Goal: Task Accomplishment & Management: Manage account settings

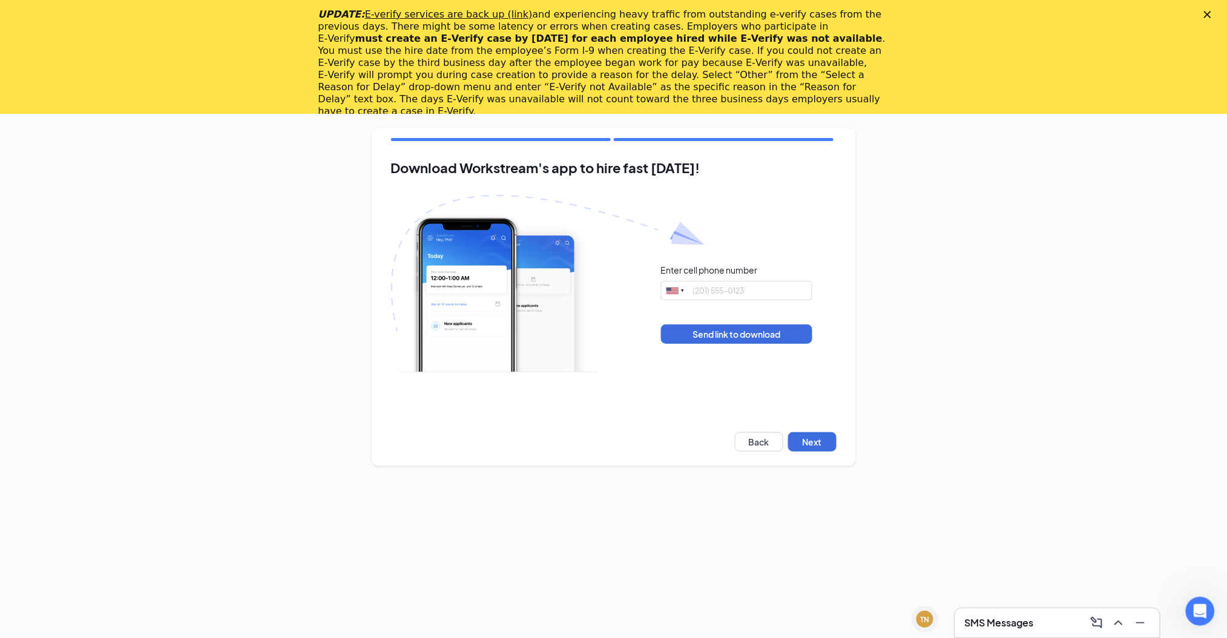
click at [955, 343] on div "Download Workstream's app to hire fast today! Enter cell phone number United St…" at bounding box center [613, 297] width 1227 height 367
click at [1225, 8] on div "UPDATE: E-verify services are back up (link) and experiencing heavy traffic fro…" at bounding box center [613, 63] width 1227 height 116
click at [1216, 22] on div "UPDATE: E-verify services are back up (link) and experiencing heavy traffic fro…" at bounding box center [613, 63] width 1227 height 116
click at [1211, 11] on icon "Close" at bounding box center [1207, 14] width 7 height 7
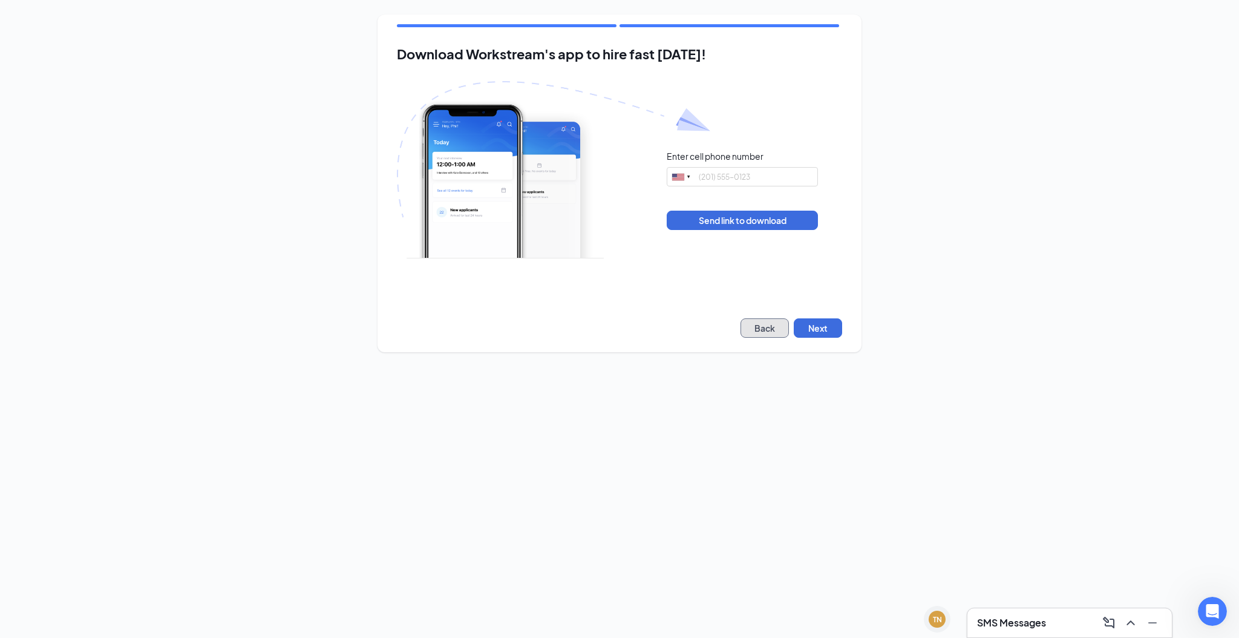
click at [761, 329] on button "Back" at bounding box center [765, 327] width 48 height 19
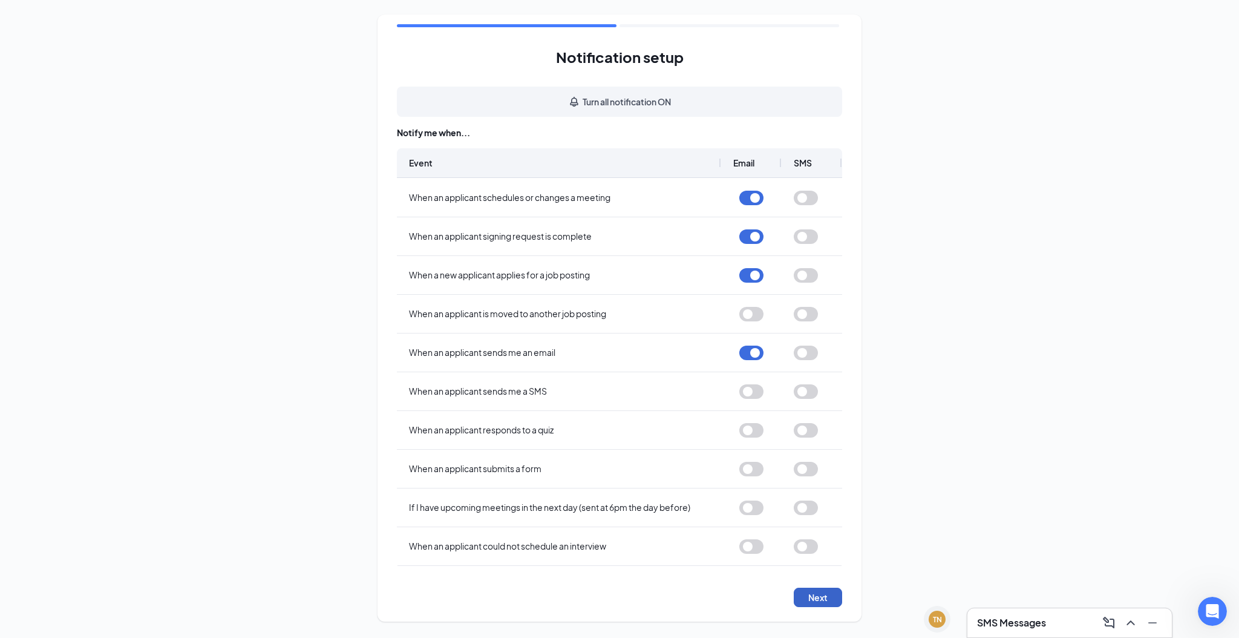
click at [827, 594] on button "Next" at bounding box center [818, 597] width 48 height 19
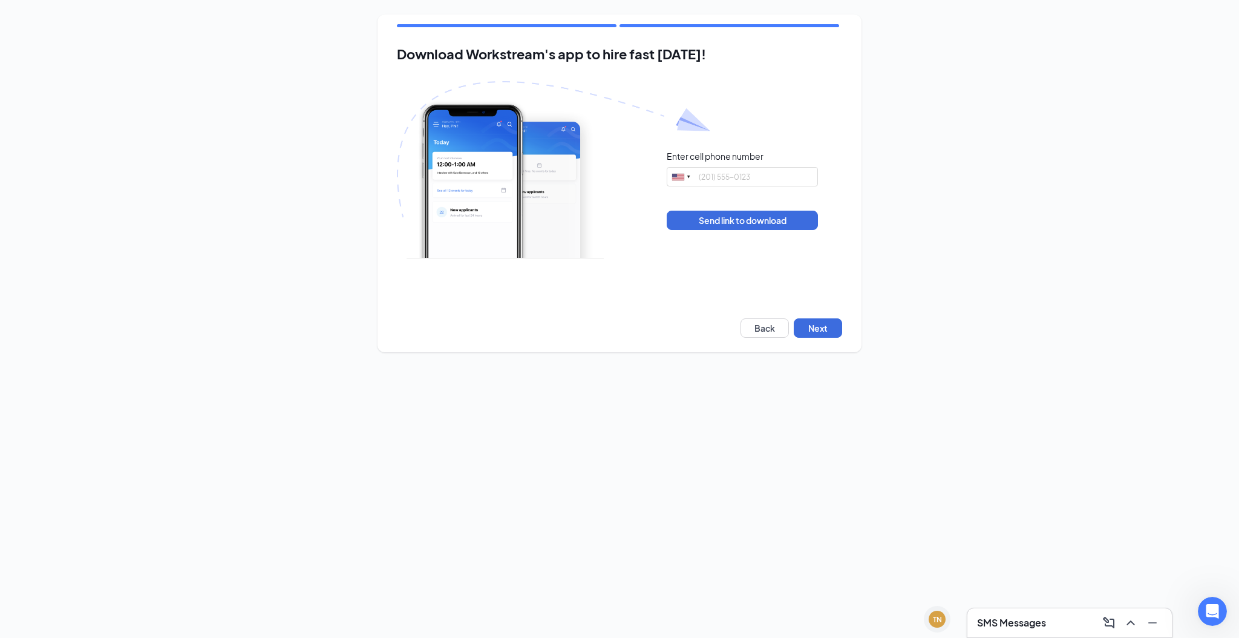
click at [302, 272] on div "Download Workstream's app to hire fast today! Enter cell phone number United St…" at bounding box center [619, 183] width 1239 height 367
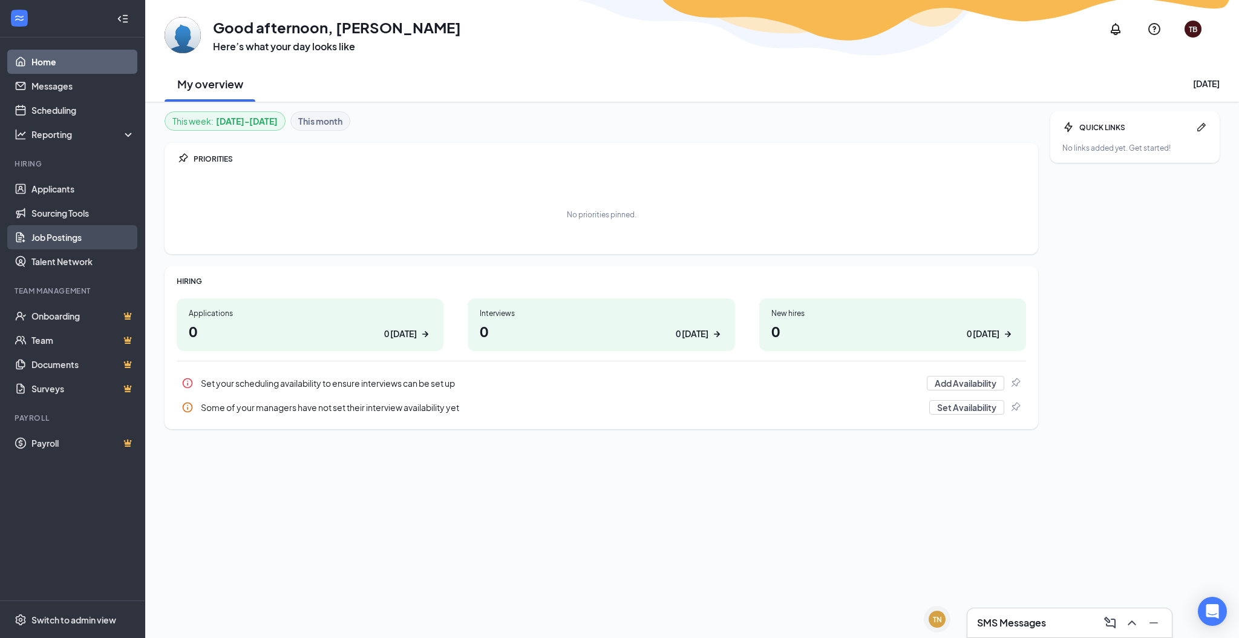
click at [49, 231] on link "Job Postings" at bounding box center [82, 237] width 103 height 24
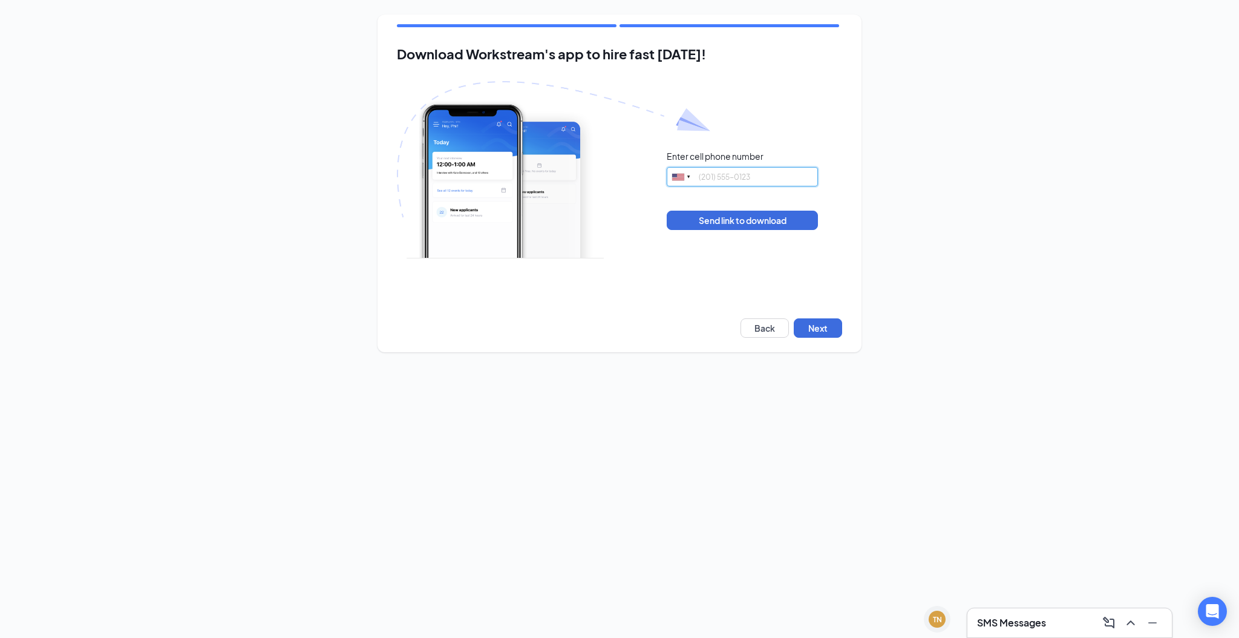
click at [724, 175] on input "tel" at bounding box center [742, 176] width 151 height 19
type input "2183918977"
click at [768, 220] on button "Send link to download" at bounding box center [742, 220] width 151 height 19
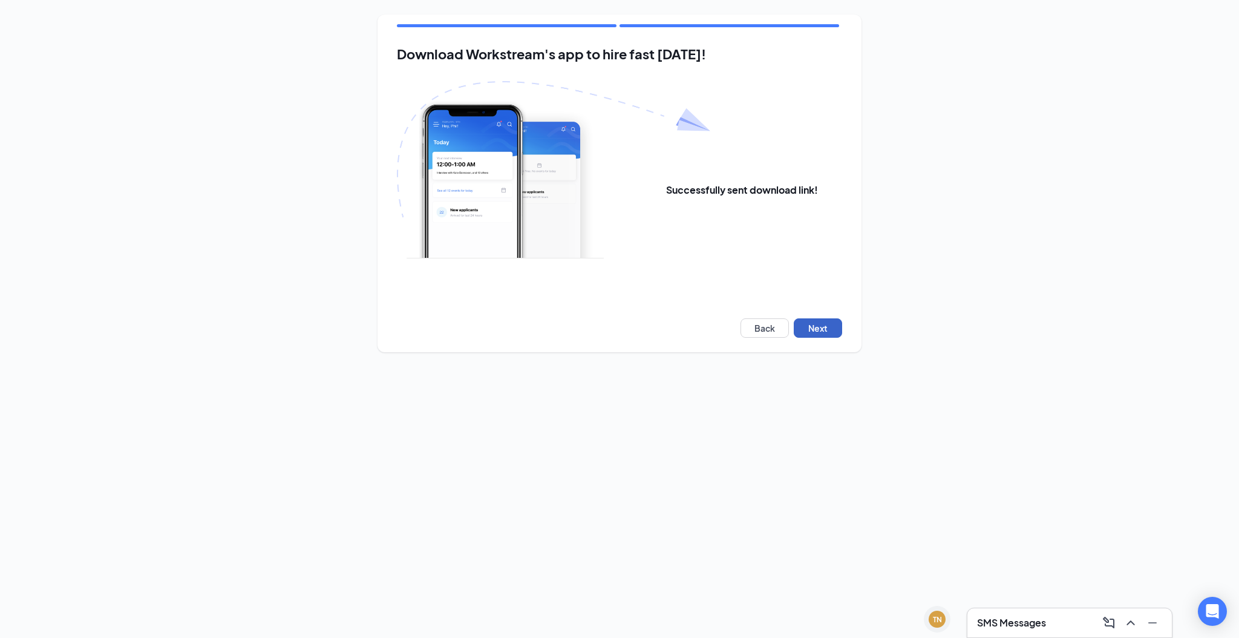
click at [821, 324] on button "Next" at bounding box center [818, 327] width 48 height 19
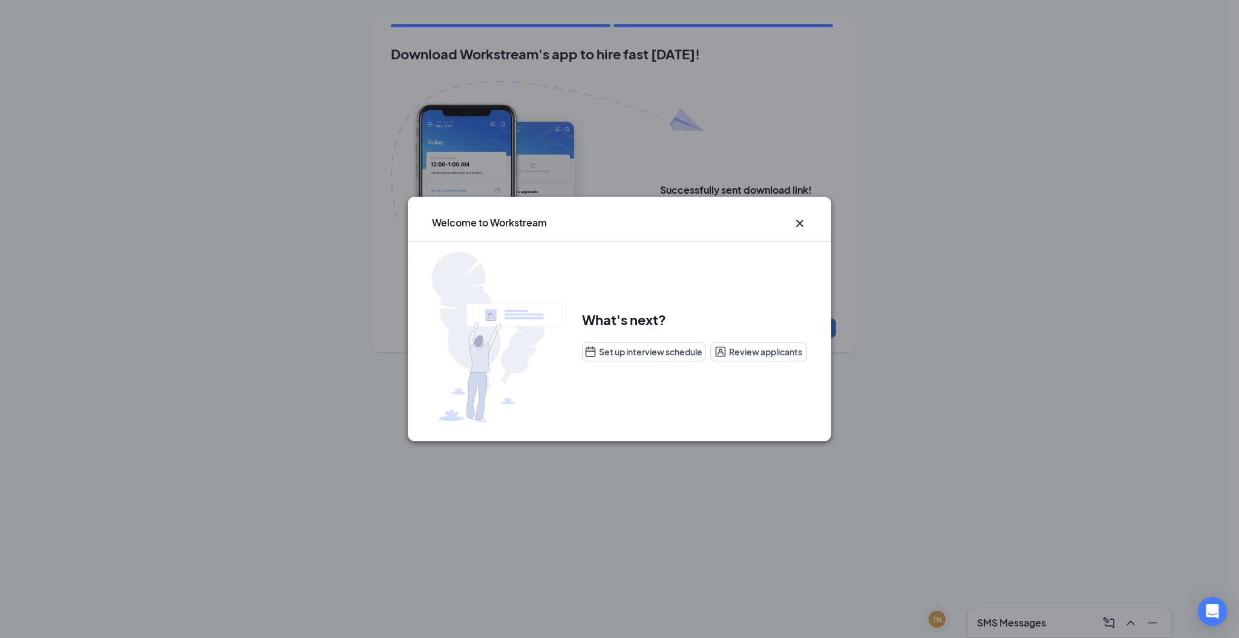
click at [800, 225] on icon "Cross" at bounding box center [800, 223] width 15 height 15
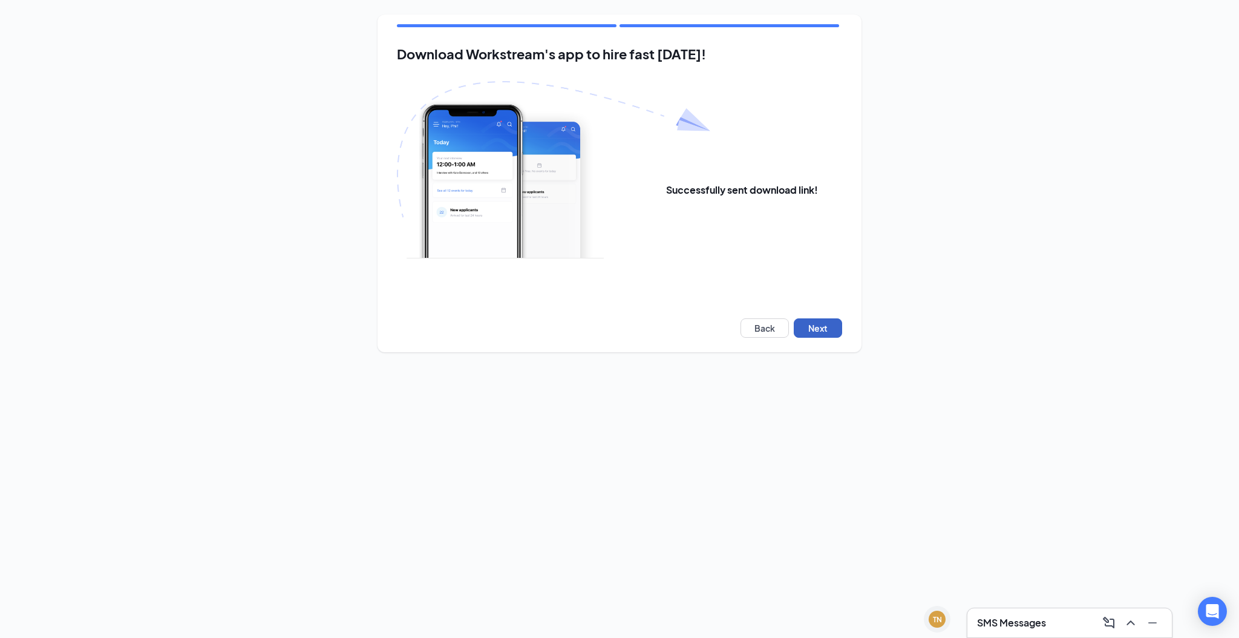
click at [818, 330] on button "Next" at bounding box center [818, 327] width 48 height 19
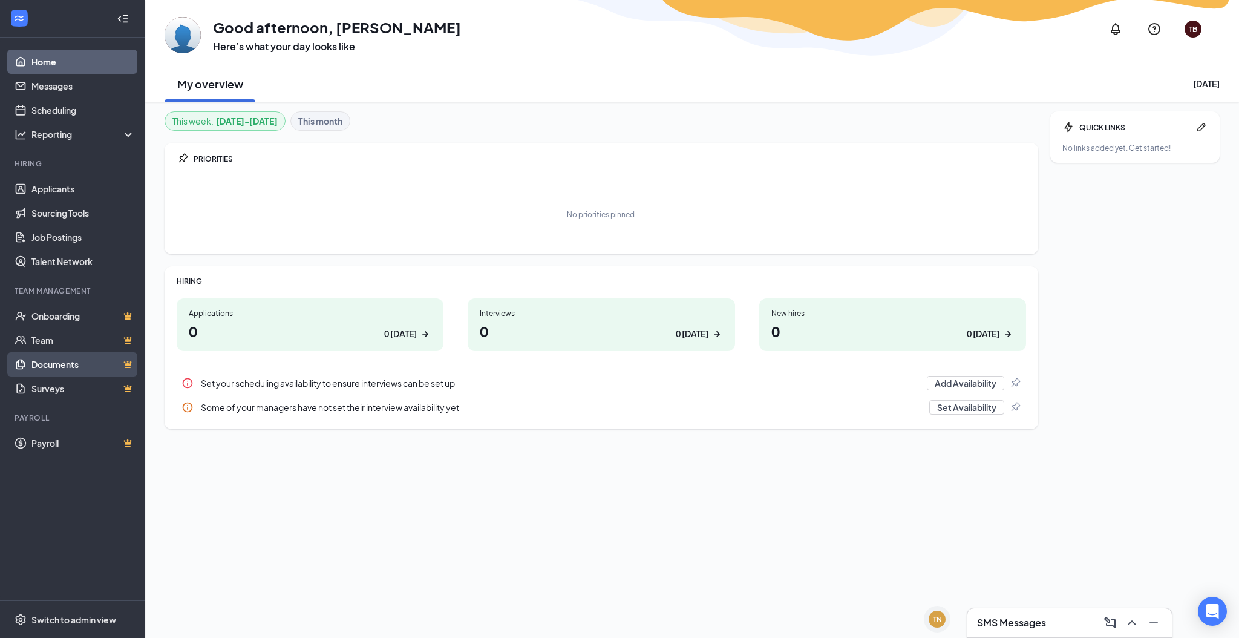
click at [59, 358] on link "Documents" at bounding box center [82, 364] width 103 height 24
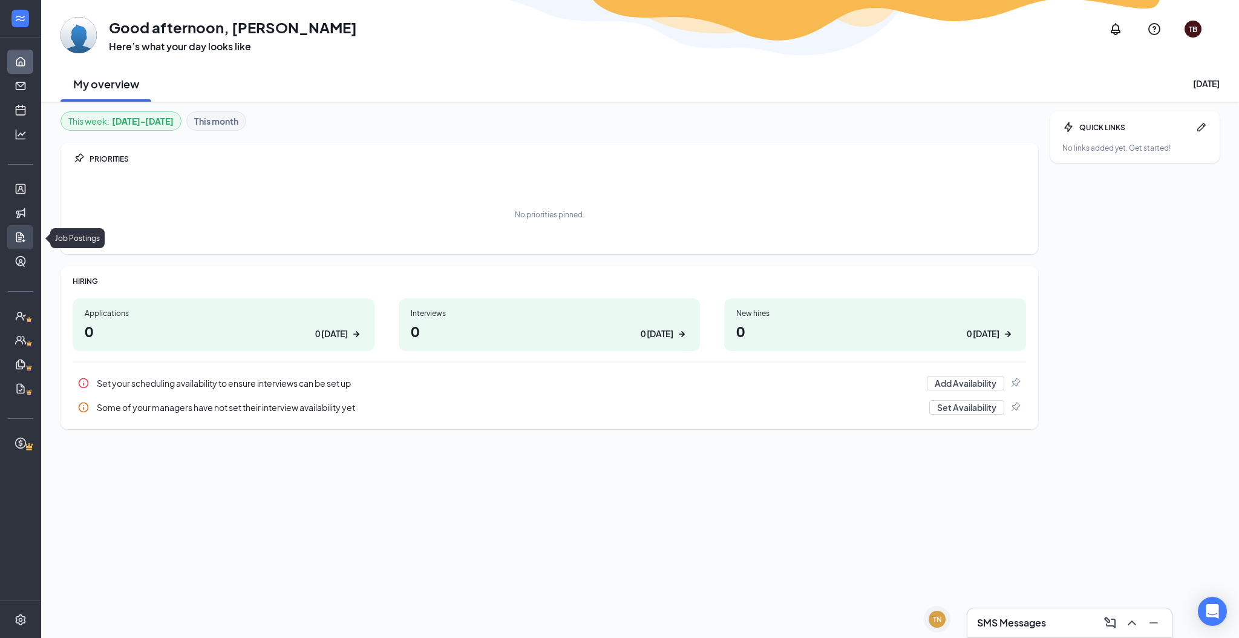
click at [31, 232] on link "Job Postings" at bounding box center [37, 237] width 12 height 24
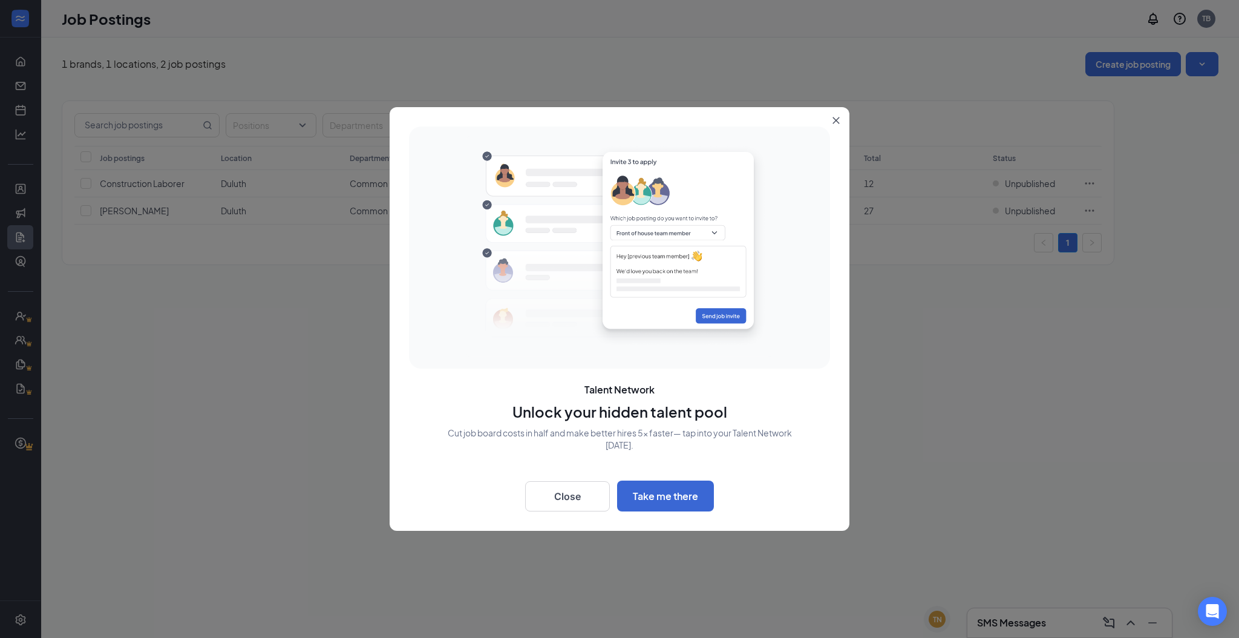
click at [843, 117] on button "Close" at bounding box center [839, 118] width 22 height 22
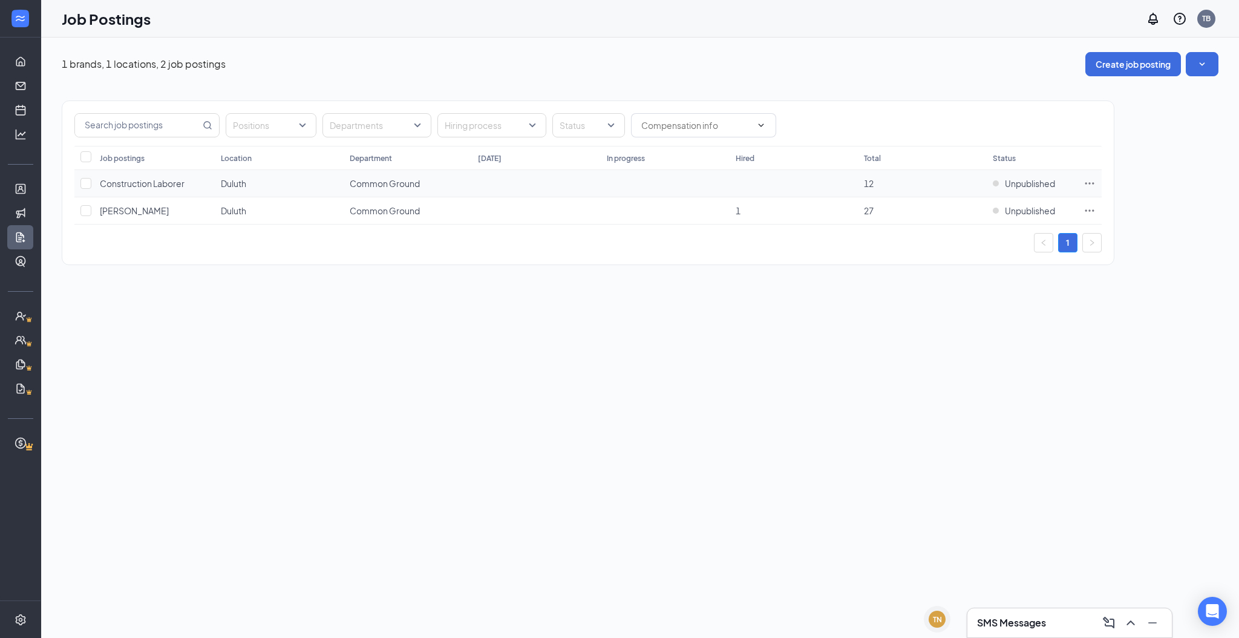
click at [1093, 182] on icon "Ellipses" at bounding box center [1090, 183] width 12 height 12
click at [968, 286] on span "Link to job posting" at bounding box center [959, 287] width 71 height 11
click at [1089, 183] on icon "Ellipses" at bounding box center [1090, 183] width 9 height 2
click at [615, 336] on div "1 brands, 1 locations, 2 job postings Create job posting Positions Departments …" at bounding box center [640, 338] width 1198 height 600
click at [372, 177] on td "Common Ground" at bounding box center [408, 183] width 129 height 27
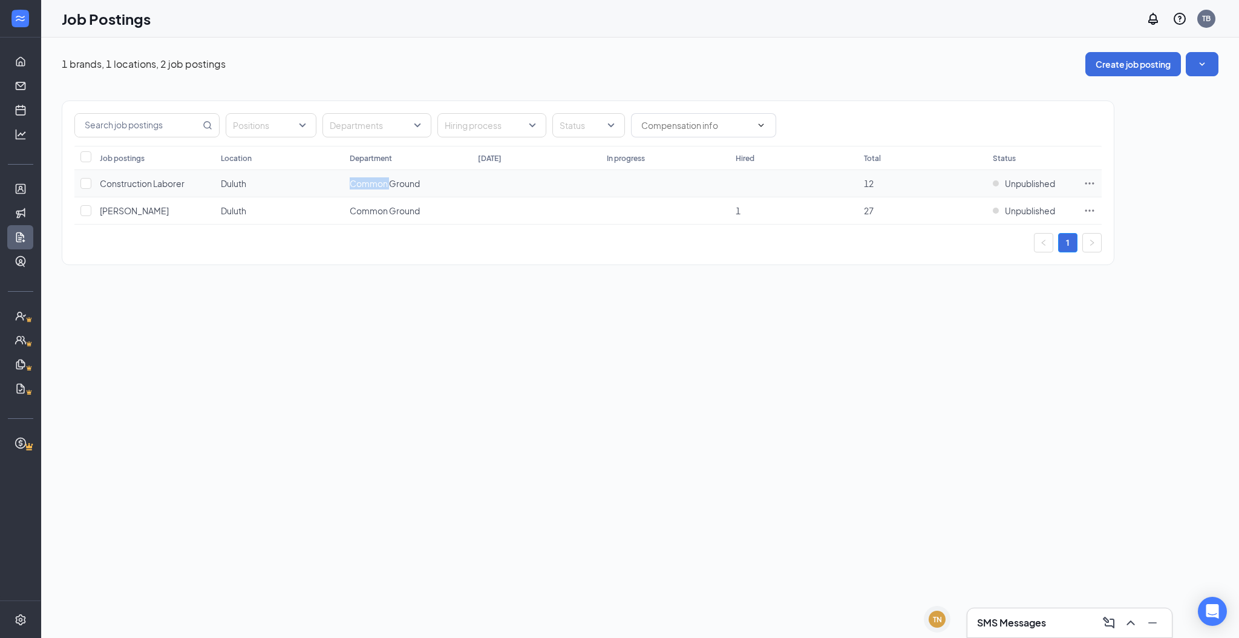
click at [372, 177] on td "Common Ground" at bounding box center [408, 183] width 129 height 27
click at [87, 185] on input "checkbox" at bounding box center [85, 183] width 11 height 11
checkbox input "true"
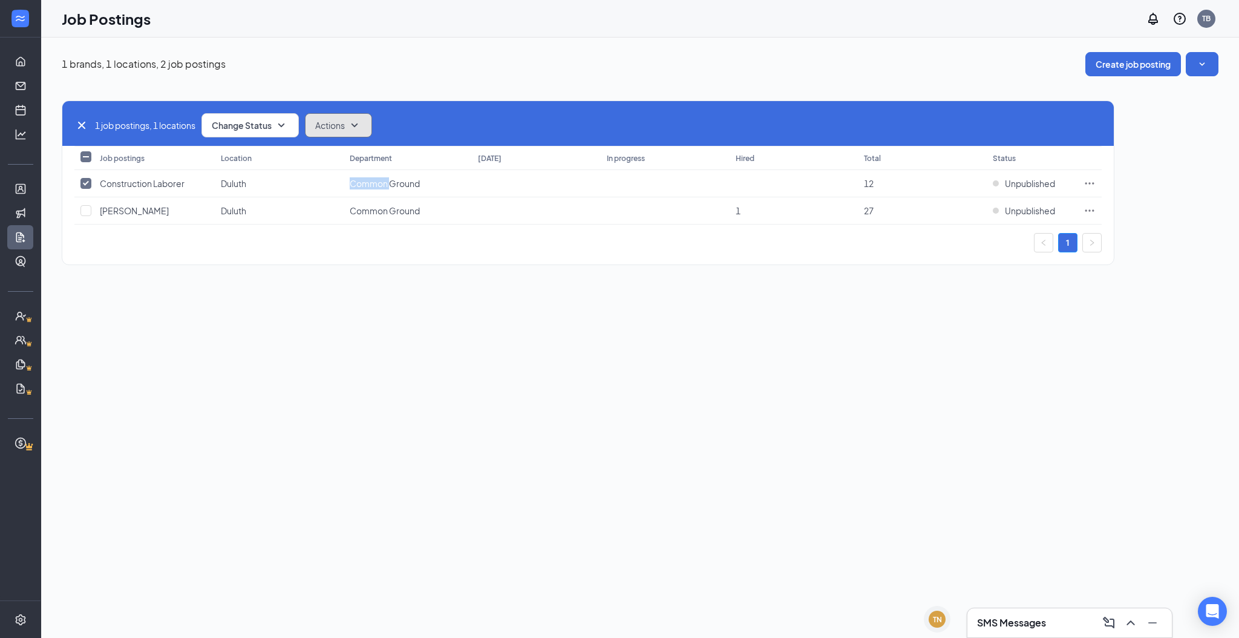
click at [362, 122] on icon "SmallChevronDown" at bounding box center [354, 125] width 15 height 15
click at [340, 154] on div "Edit" at bounding box center [362, 158] width 106 height 27
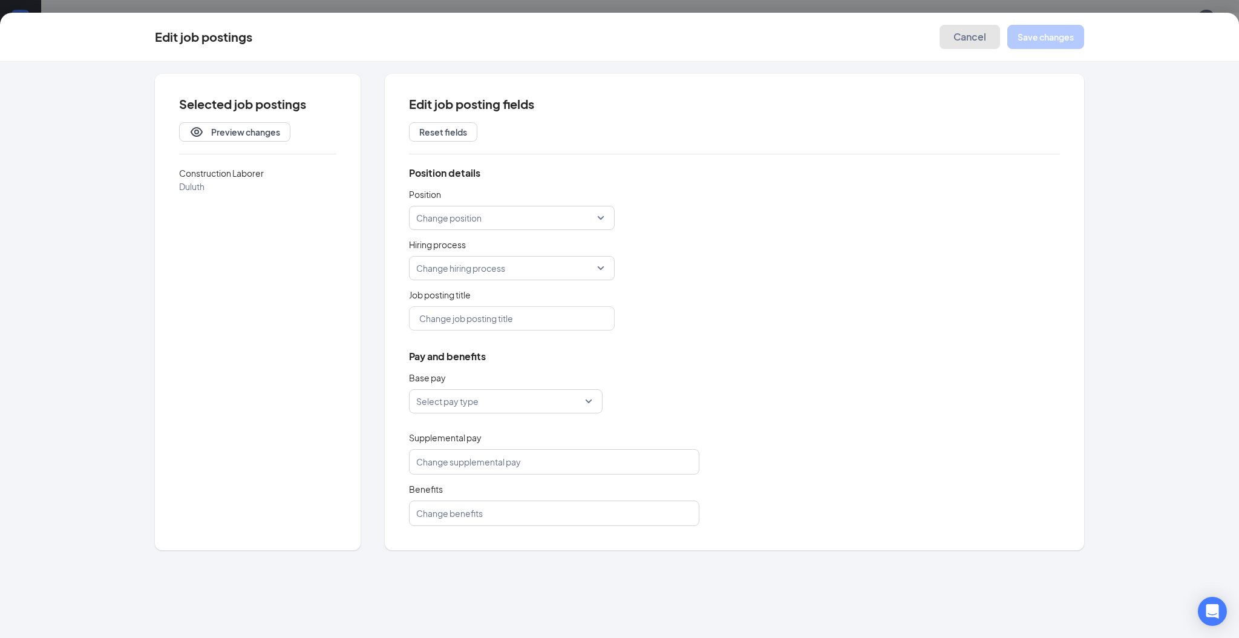
click at [971, 34] on span "Cancel" at bounding box center [970, 37] width 33 height 12
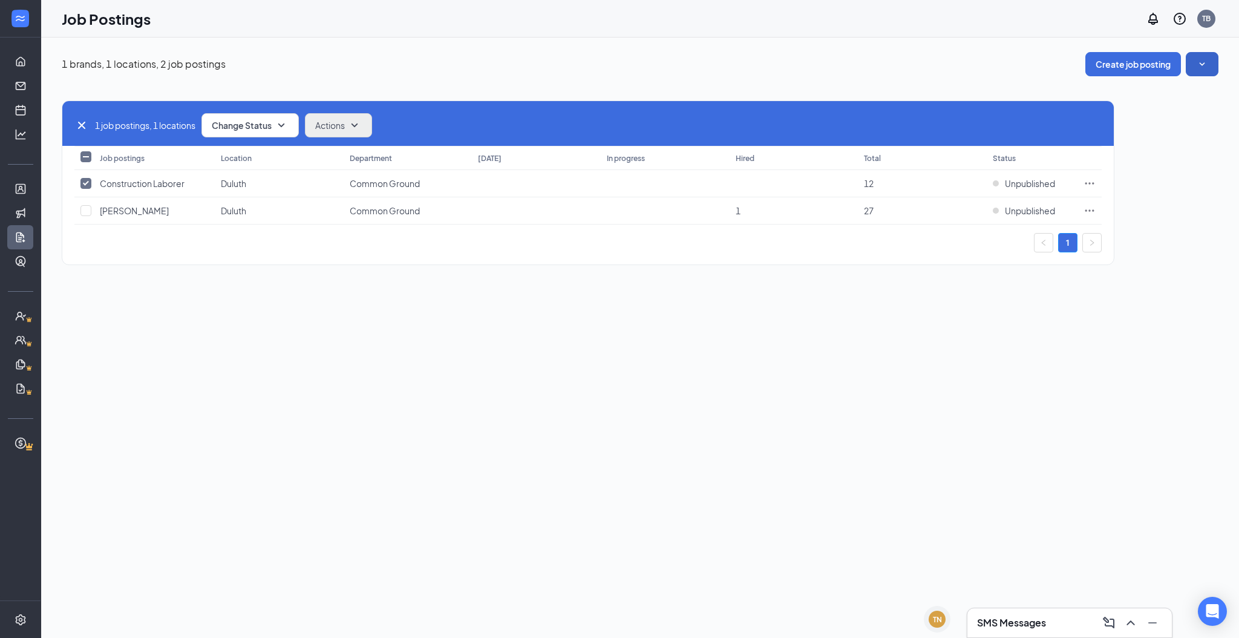
click at [1197, 66] on icon "SmallChevronDown" at bounding box center [1202, 64] width 12 height 12
click at [1151, 144] on span "View job postings on the career page" at bounding box center [1119, 148] width 145 height 11
click at [1095, 183] on icon "Ellipses" at bounding box center [1090, 183] width 12 height 12
click at [850, 295] on div "1 brands, 1 locations, 2 job postings Create job posting 1 job postings, 1 loca…" at bounding box center [640, 338] width 1198 height 600
click at [1018, 186] on span "Unpublished" at bounding box center [1030, 183] width 50 height 12
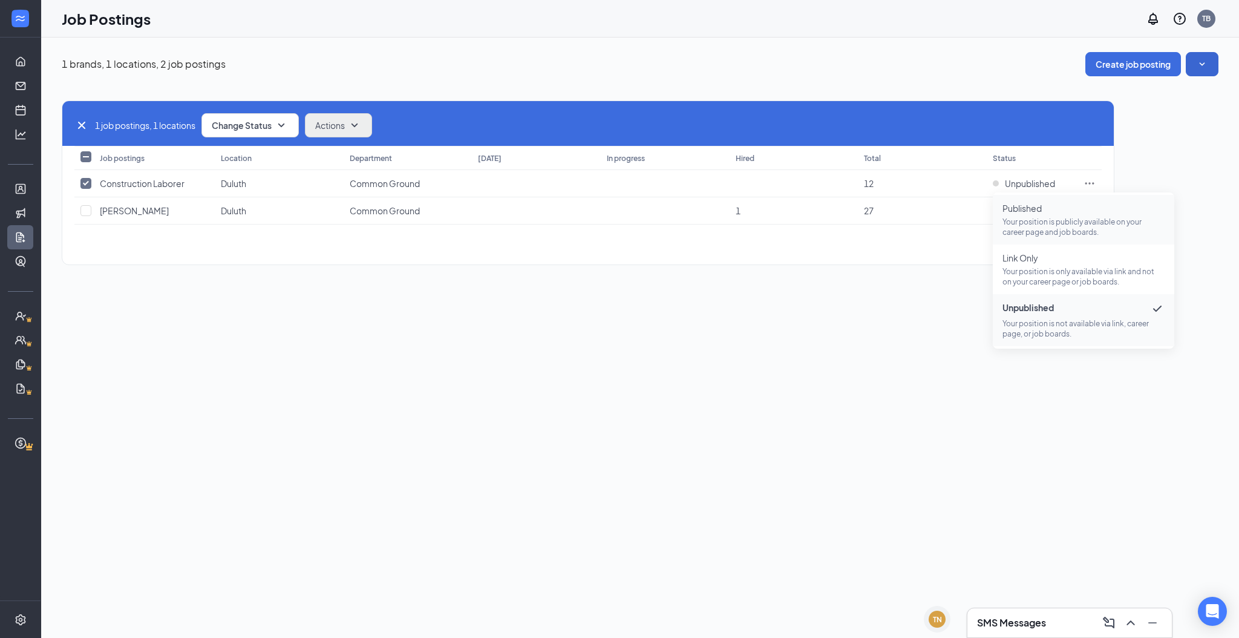
click at [1018, 214] on span "Published" at bounding box center [1084, 208] width 162 height 12
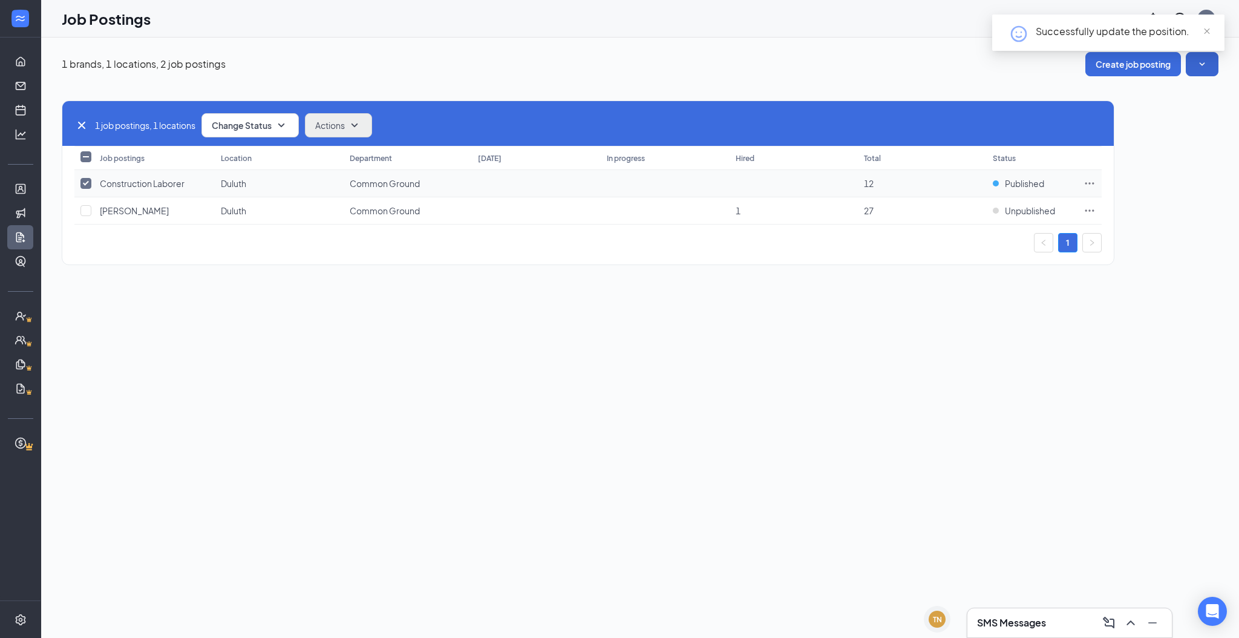
click at [1086, 184] on icon "Ellipses" at bounding box center [1090, 183] width 12 height 12
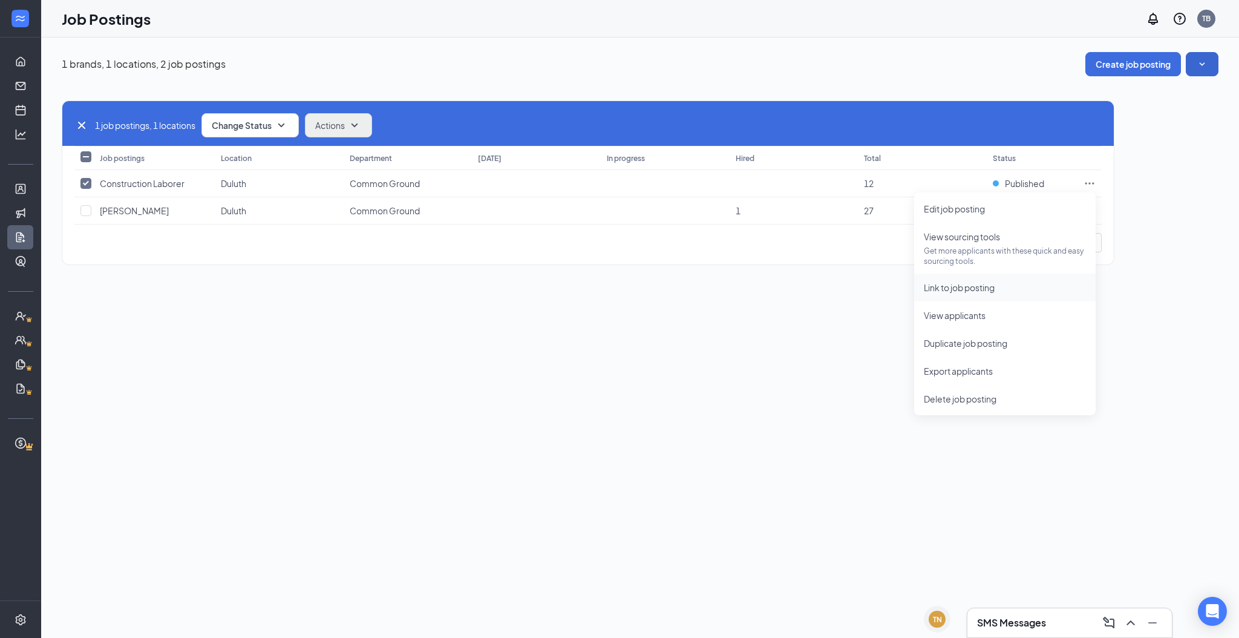
click at [966, 288] on span "Link to job posting" at bounding box center [959, 287] width 71 height 11
